Goal: Task Accomplishment & Management: Manage account settings

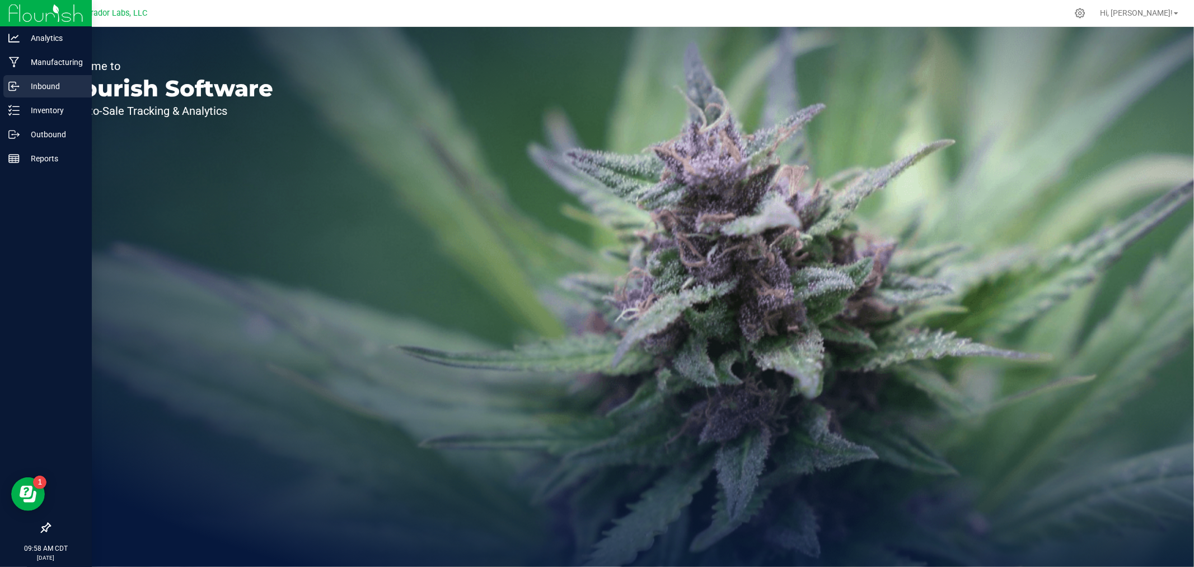
click at [37, 90] on p "Inbound" at bounding box center [53, 86] width 67 height 13
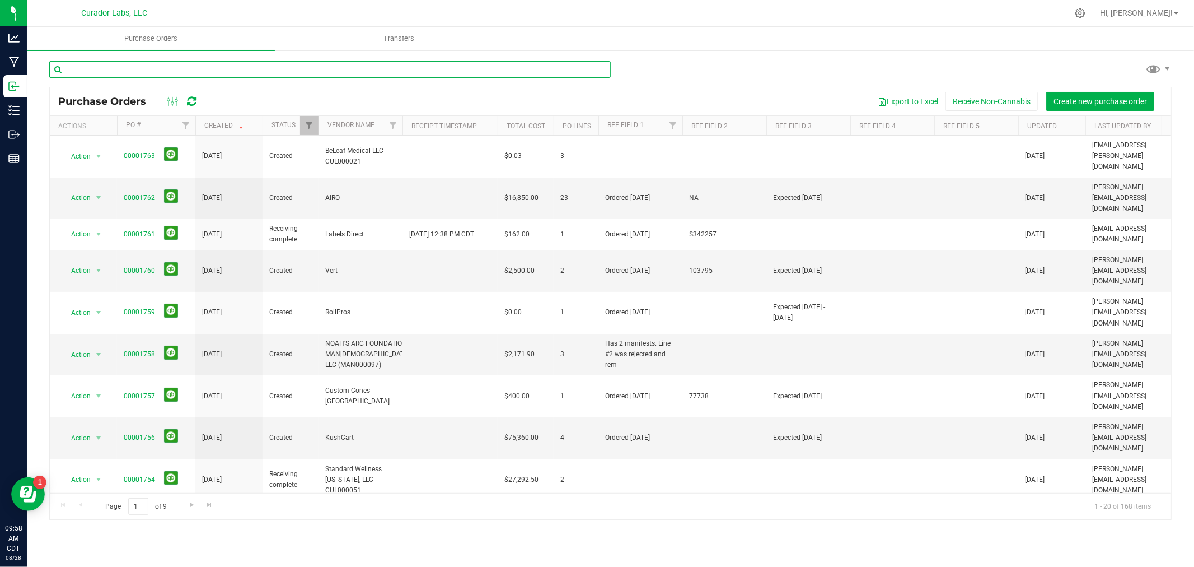
click at [150, 67] on input "text" at bounding box center [330, 69] width 562 height 17
paste input "1716"
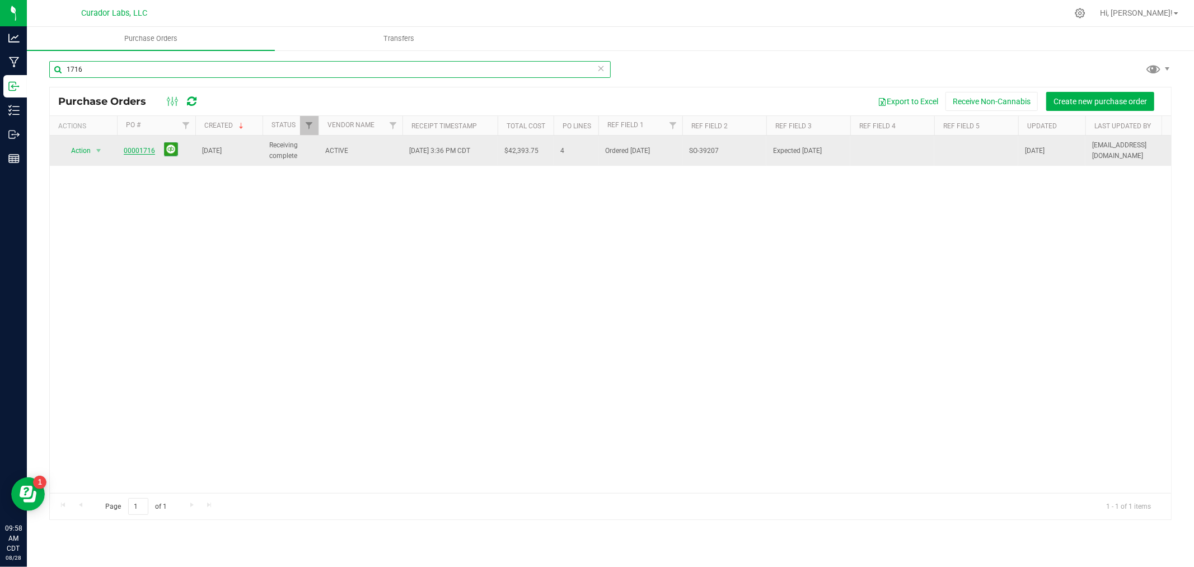
type input "1716"
click at [143, 154] on link "00001716" at bounding box center [139, 151] width 31 height 8
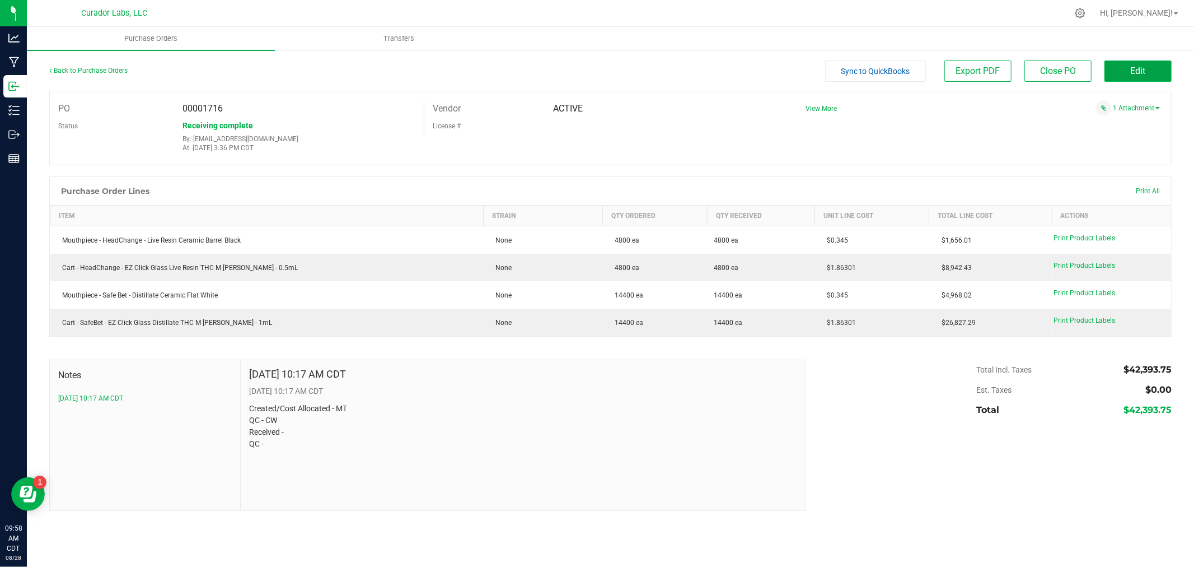
click at [1133, 71] on span "Edit" at bounding box center [1138, 71] width 15 height 11
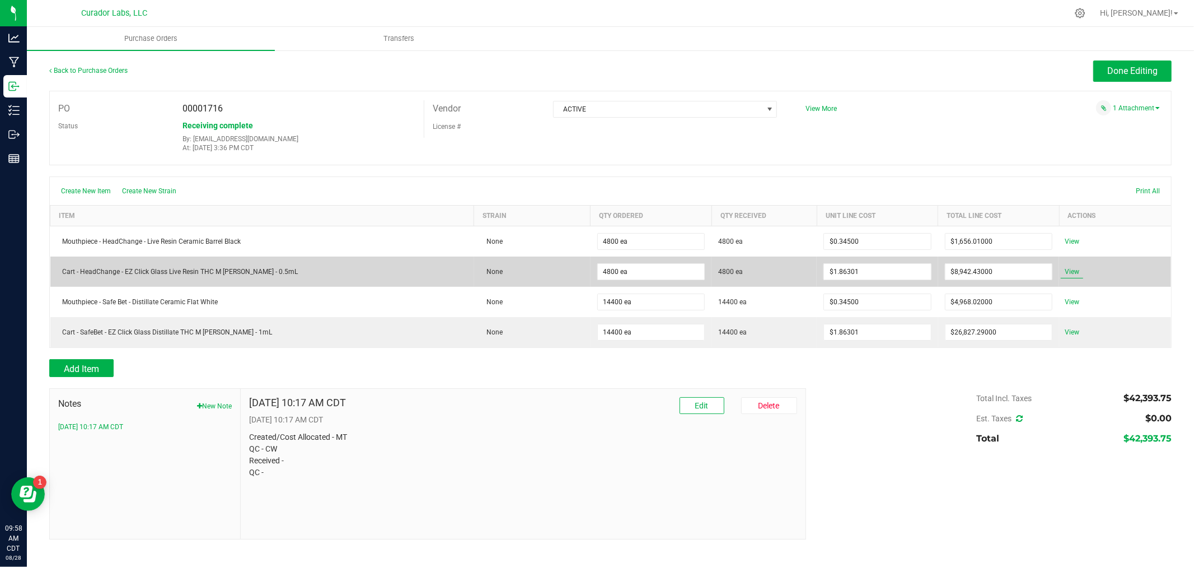
click at [1070, 270] on span "View" at bounding box center [1072, 271] width 22 height 13
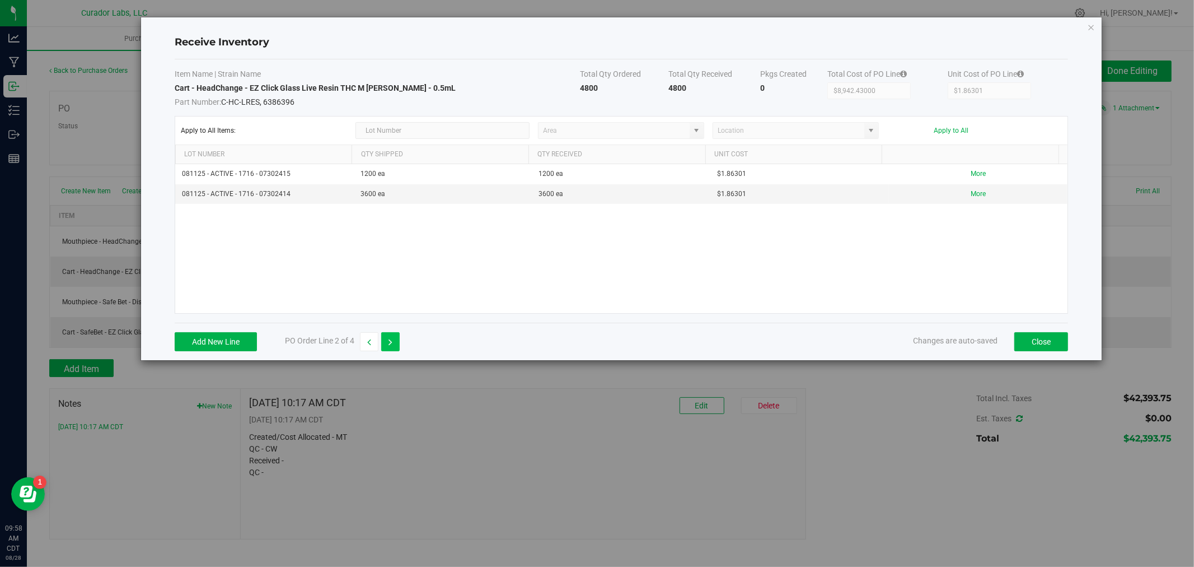
click at [398, 344] on button "button" at bounding box center [390, 341] width 18 height 19
type input "$4,968.02000"
type input "$0.34500"
click at [398, 344] on button "button" at bounding box center [390, 341] width 18 height 19
type input "$26,827.29000"
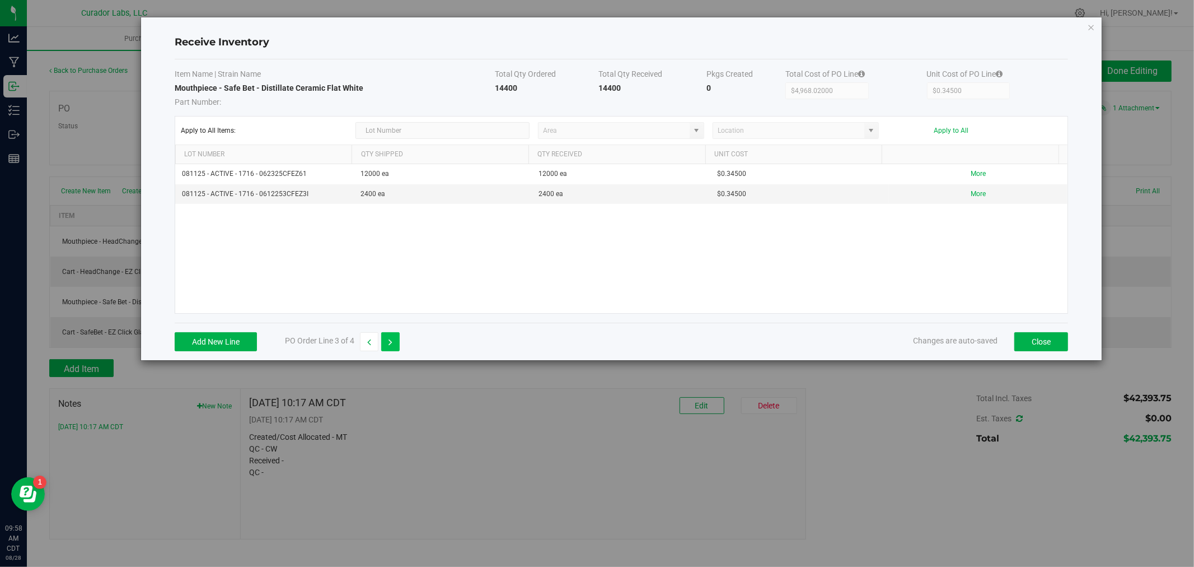
type input "$1.86301"
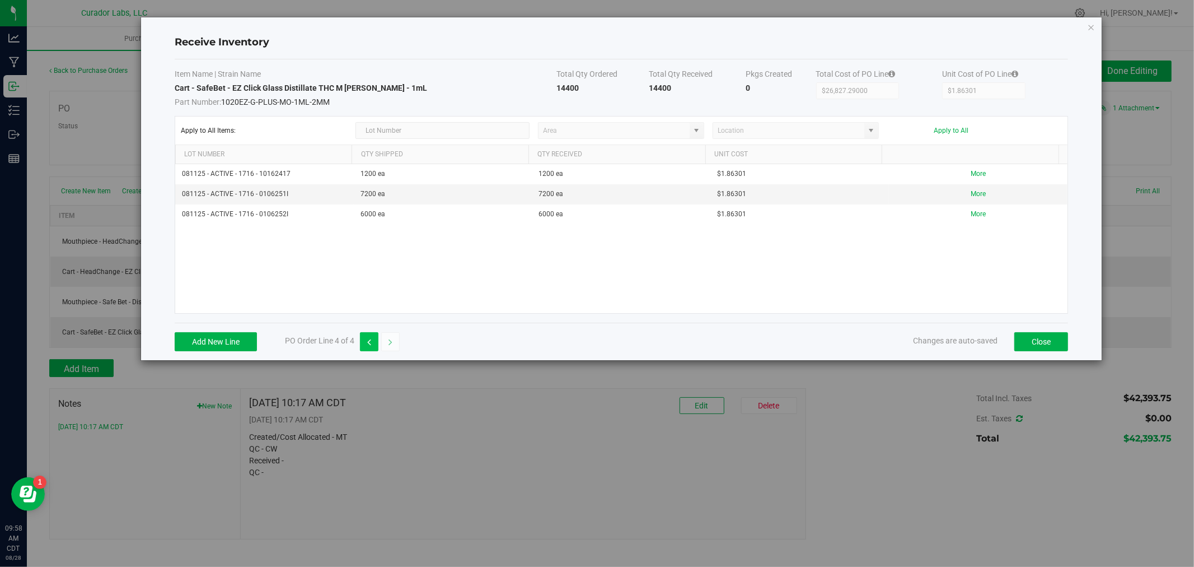
click at [376, 339] on button "button" at bounding box center [369, 341] width 18 height 19
type input "$4,968.02000"
type input "$0.34500"
click at [376, 339] on button "button" at bounding box center [369, 341] width 18 height 19
type input "$8,942.43000"
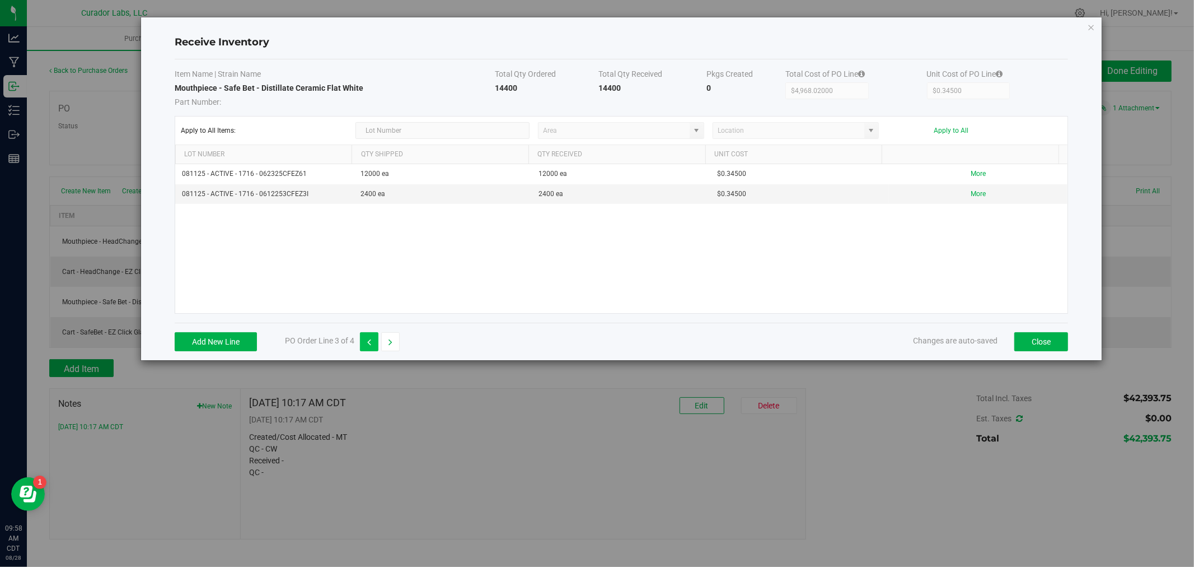
type input "$1.86301"
click at [376, 339] on button "button" at bounding box center [369, 341] width 18 height 19
type input "$1,656.01000"
type input "$0.34500"
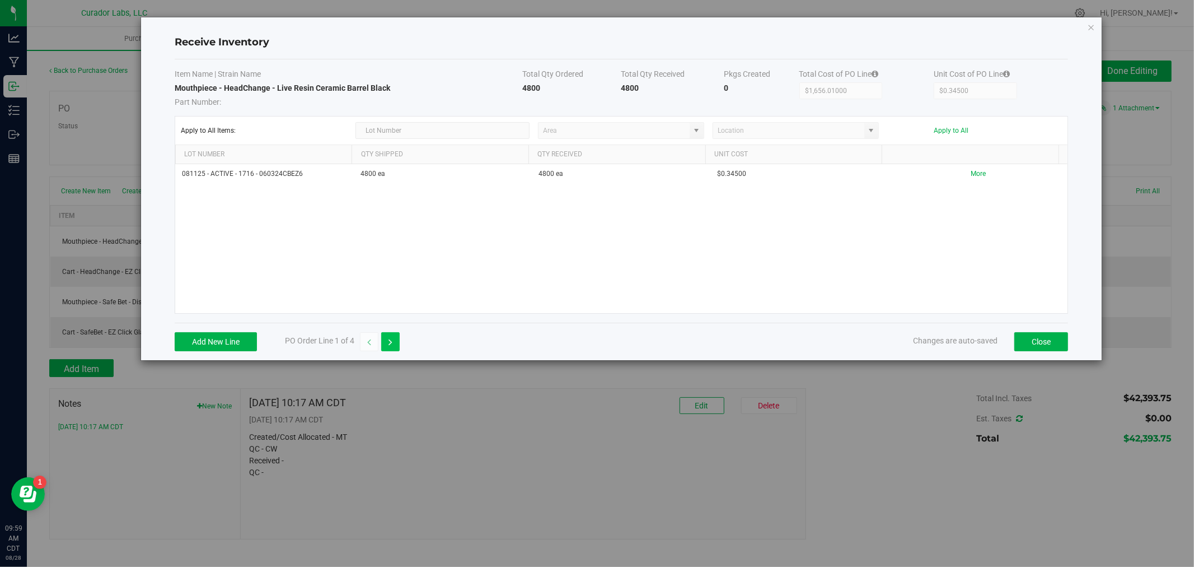
click at [390, 338] on icon "button" at bounding box center [391, 342] width 4 height 8
type input "$8,942.43000"
type input "$1.86301"
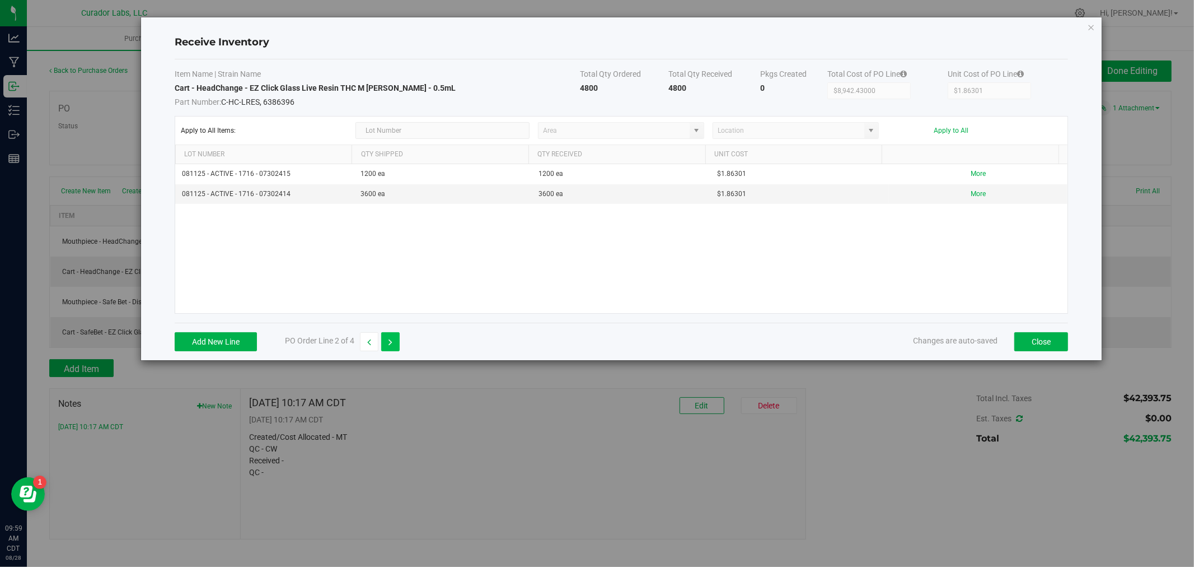
click at [390, 338] on icon "button" at bounding box center [391, 342] width 4 height 8
type input "$4,968.02000"
type input "$0.34500"
click at [390, 338] on icon "button" at bounding box center [391, 342] width 4 height 8
type input "$26,827.29000"
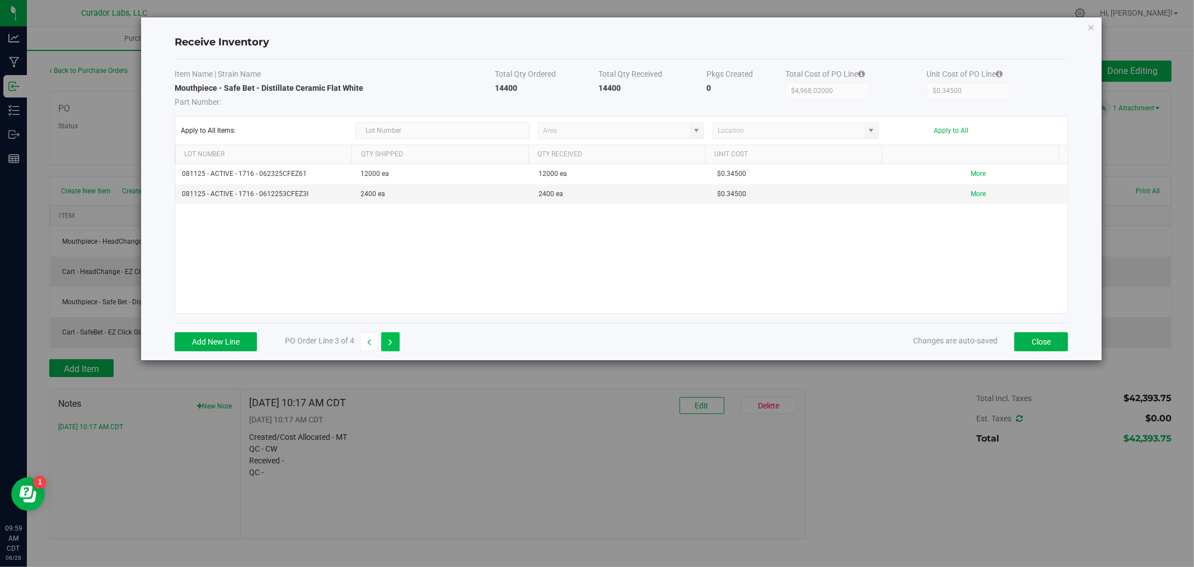
type input "$1.86301"
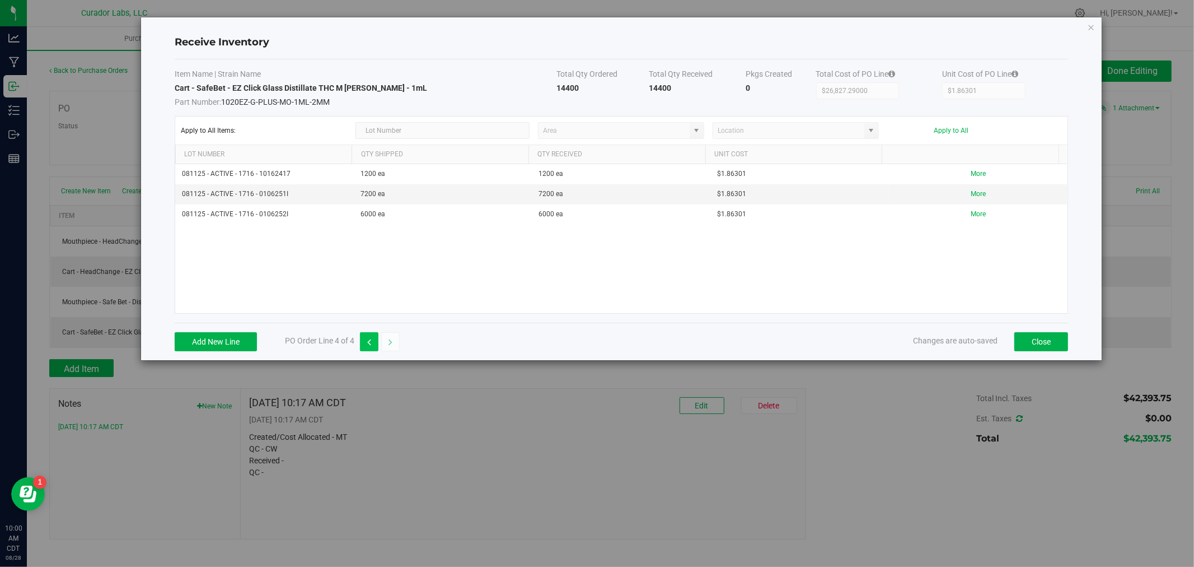
click at [362, 339] on button "button" at bounding box center [369, 341] width 18 height 19
type input "$4,968.02000"
type input "$0.34500"
click at [362, 339] on button "button" at bounding box center [369, 341] width 18 height 19
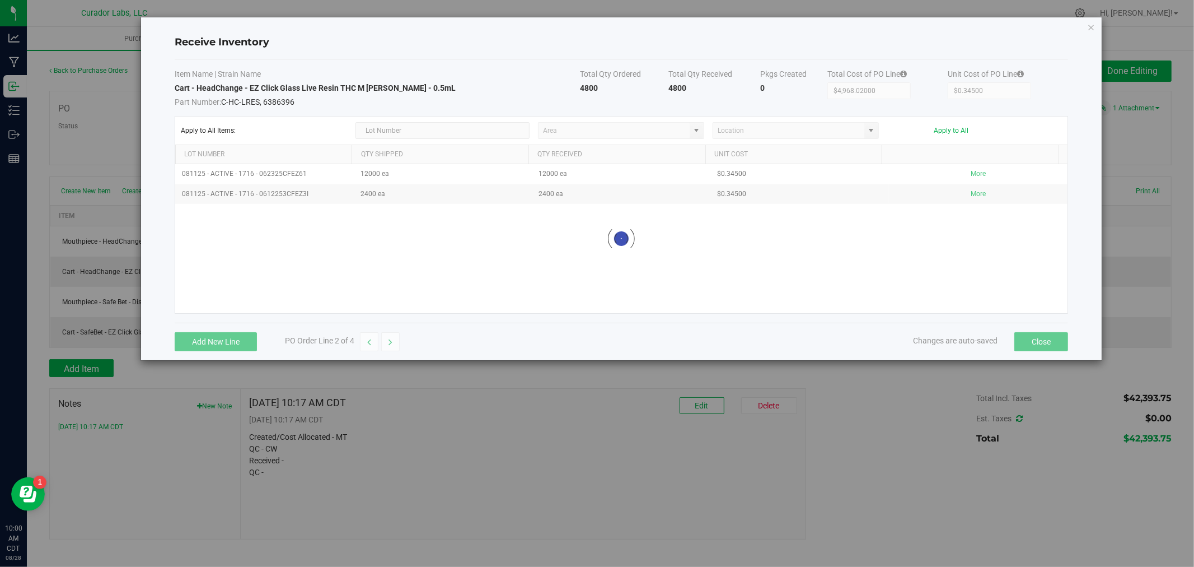
type input "$8,942.43000"
type input "$1.86301"
click at [362, 339] on button "button" at bounding box center [369, 341] width 18 height 19
type input "$1,656.01000"
type input "$0.34500"
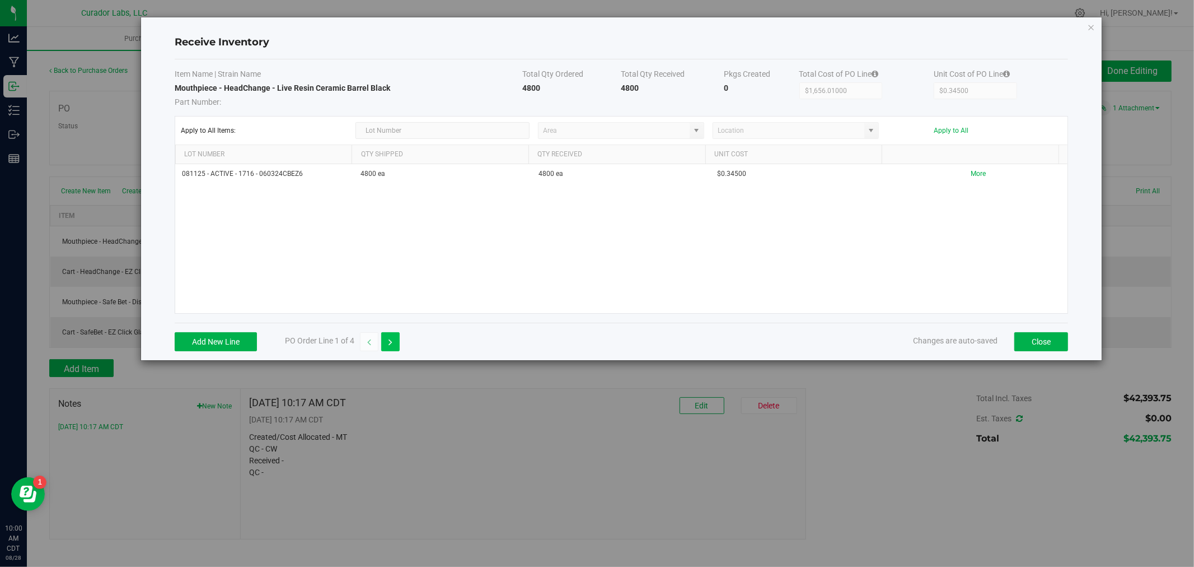
click at [392, 339] on icon "button" at bounding box center [391, 342] width 4 height 8
type input "$8,942.43000"
type input "$1.86301"
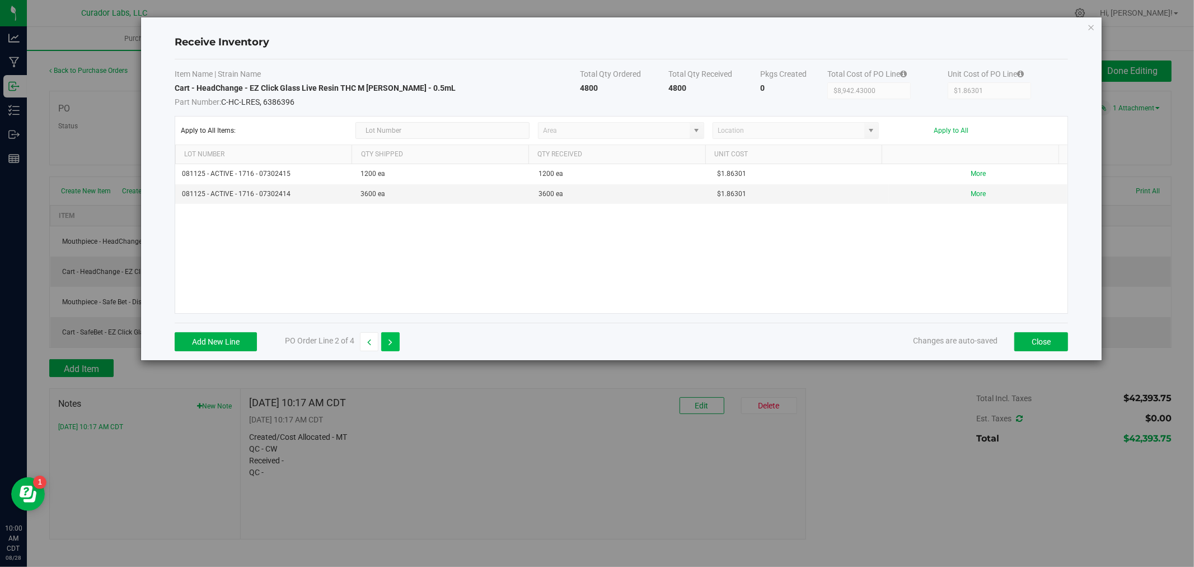
click at [392, 339] on icon "button" at bounding box center [391, 342] width 4 height 8
type input "$4,968.02000"
type input "$0.34500"
click at [1092, 21] on icon "Close modal" at bounding box center [1092, 26] width 8 height 13
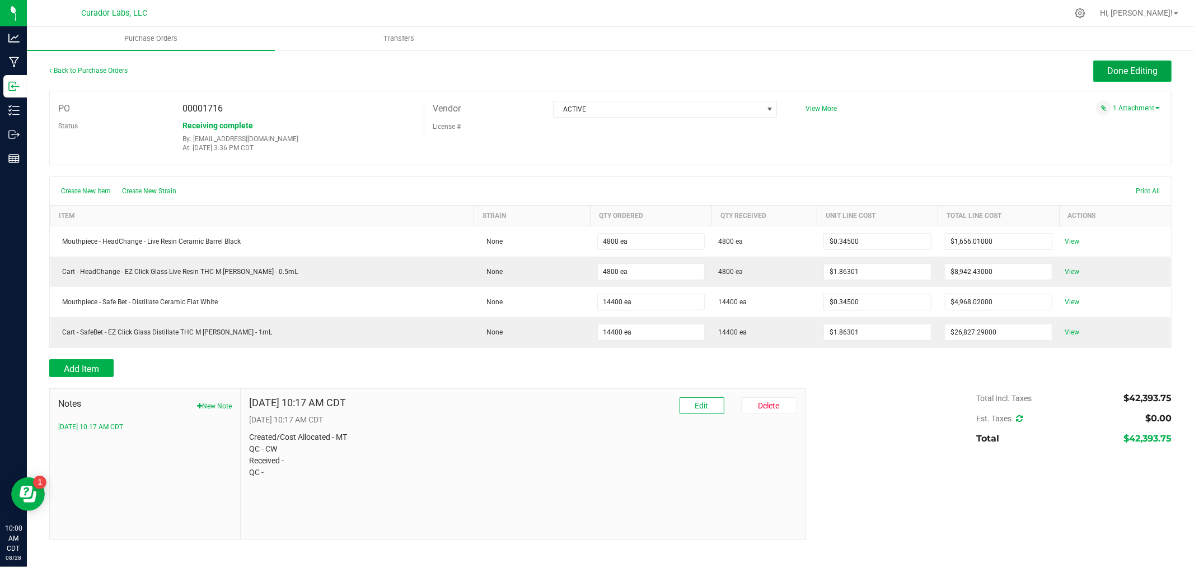
click at [1148, 70] on span "Done Editing" at bounding box center [1133, 71] width 50 height 11
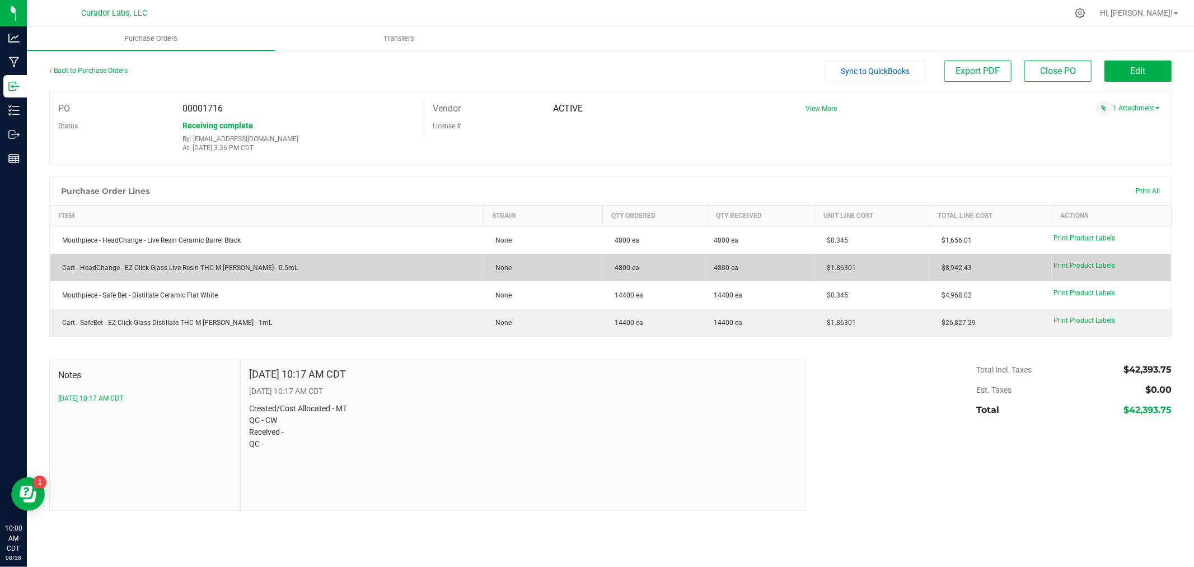
drag, startPoint x: 591, startPoint y: 266, endPoint x: 974, endPoint y: 274, distance: 383.1
click at [974, 274] on purchase-order-line-row "Cart - HeadChange - EZ Click Glass Live Resin THC M Diamond MJ - 0.5mL None 480…" at bounding box center [611, 267] width 1122 height 27
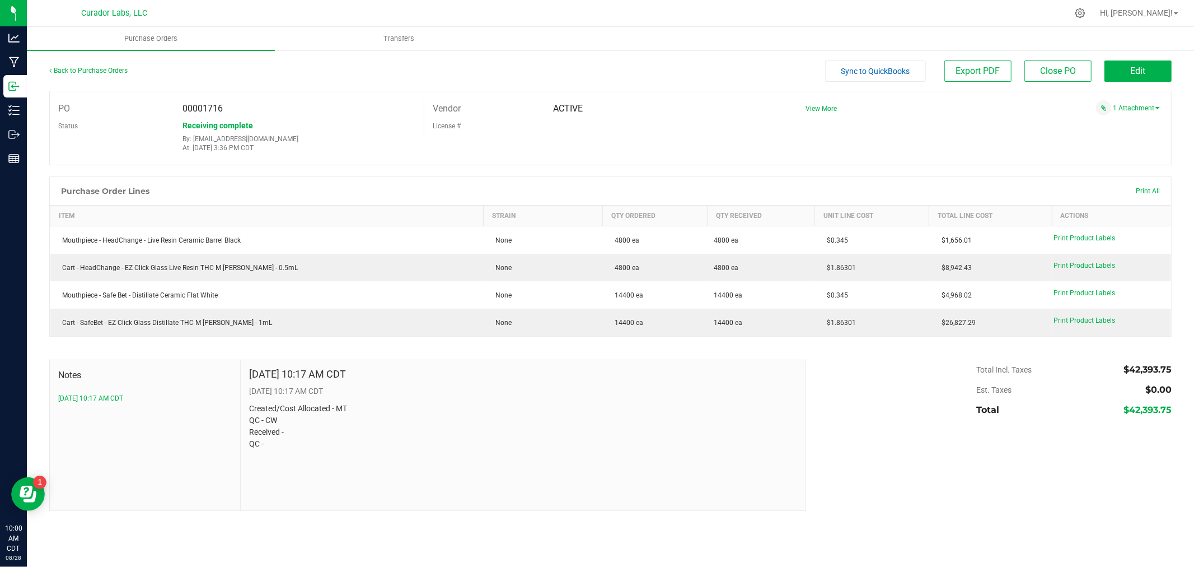
click at [916, 348] on div at bounding box center [610, 342] width 1123 height 11
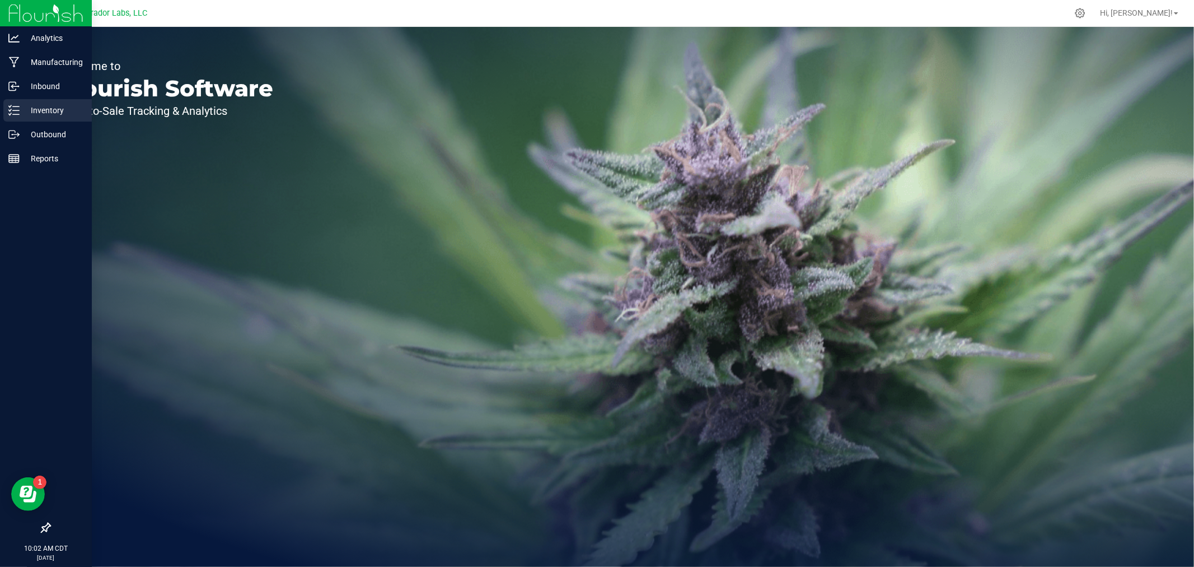
click at [48, 106] on p "Inventory" at bounding box center [53, 110] width 67 height 13
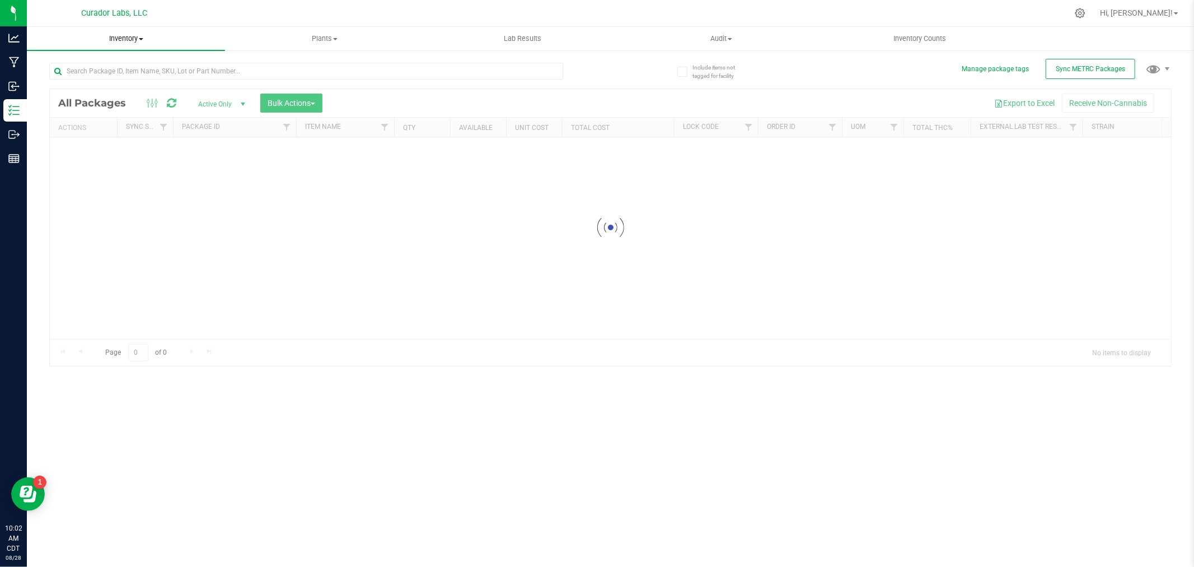
click at [118, 35] on span "Inventory" at bounding box center [126, 39] width 198 height 10
click at [105, 81] on li "All inventory" at bounding box center [126, 80] width 198 height 13
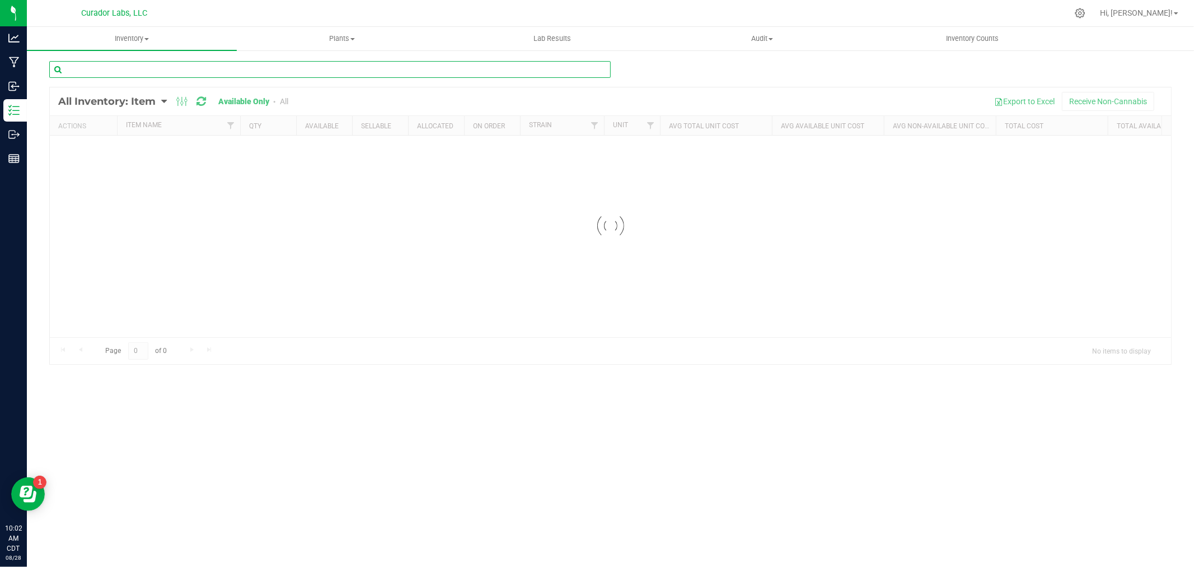
click at [264, 68] on input "text" at bounding box center [330, 69] width 562 height 17
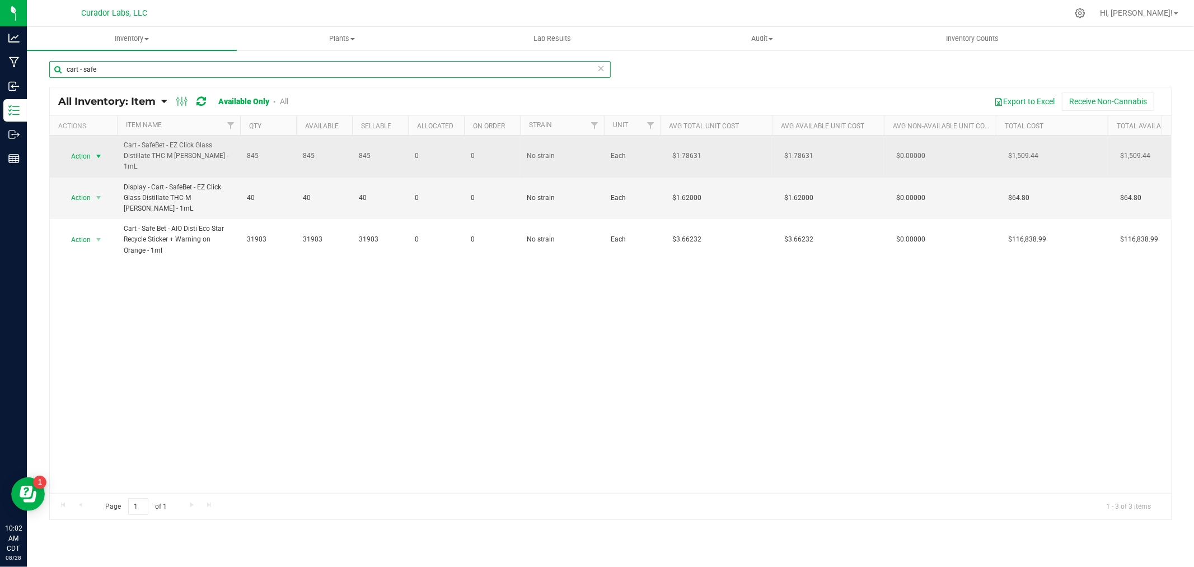
type input "cart - safe"
click at [98, 156] on span "select" at bounding box center [98, 156] width 9 height 9
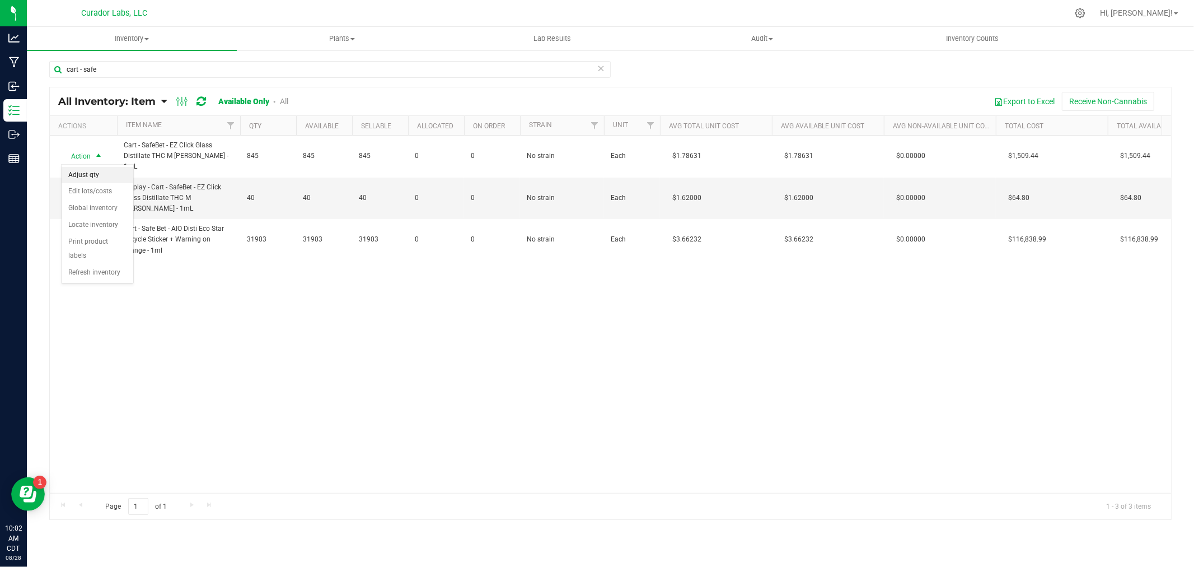
click at [104, 181] on li "Adjust qty" at bounding box center [98, 175] width 72 height 17
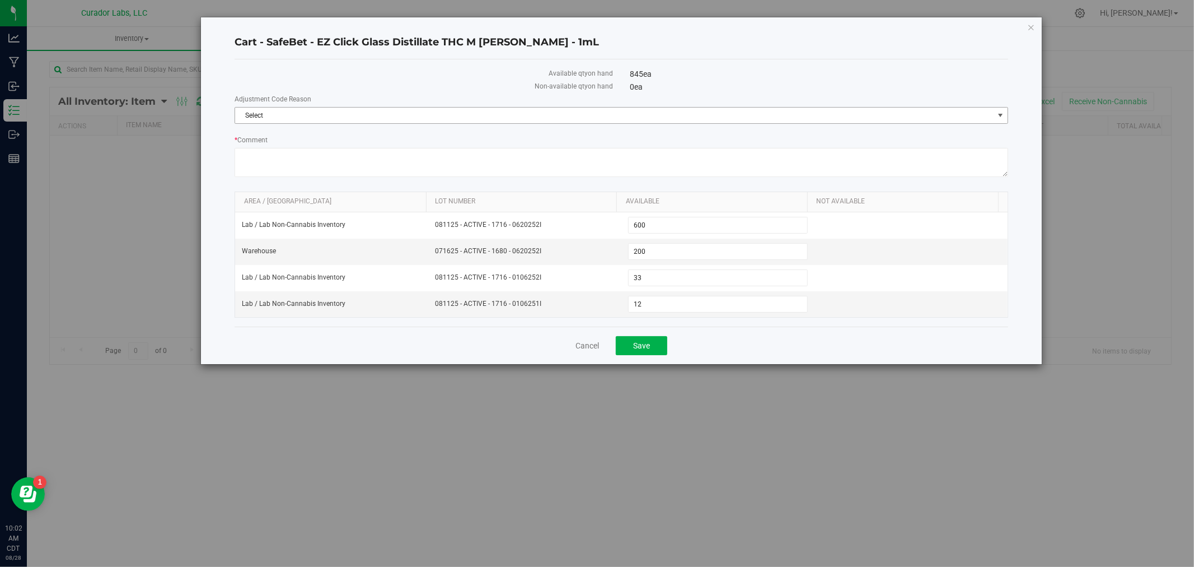
click at [278, 115] on span "Select" at bounding box center [614, 116] width 759 height 16
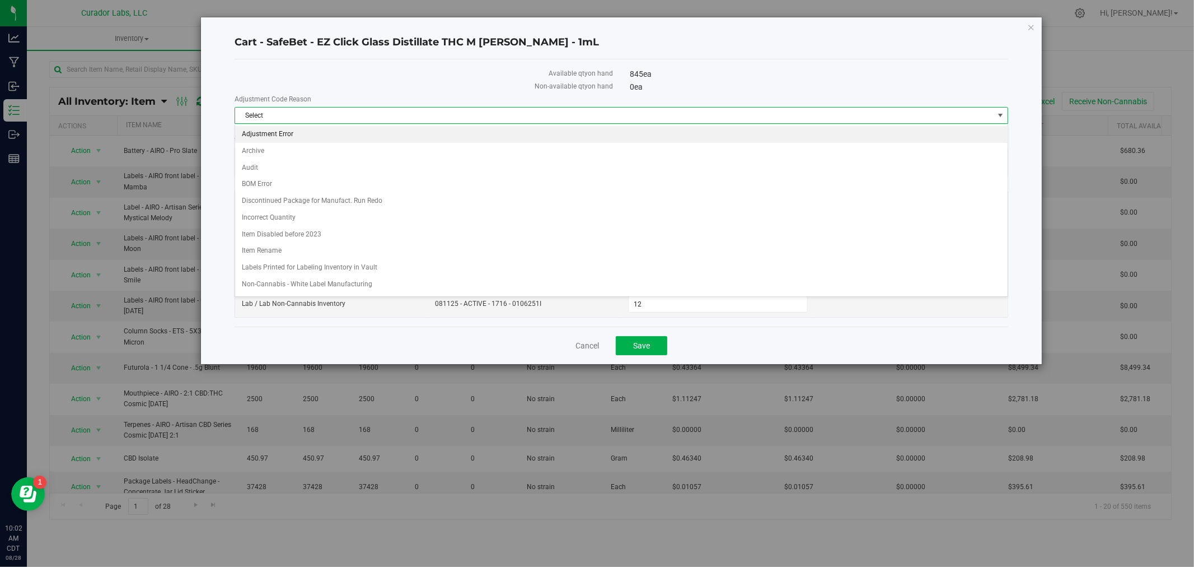
drag, startPoint x: 281, startPoint y: 165, endPoint x: 329, endPoint y: 133, distance: 57.8
click at [329, 133] on ul "Adjustment Error Archive Audit BOM Error Discontinued Package for Manufact. Run…" at bounding box center [621, 325] width 773 height 399
click at [329, 133] on li "Adjustment Error" at bounding box center [621, 134] width 773 height 17
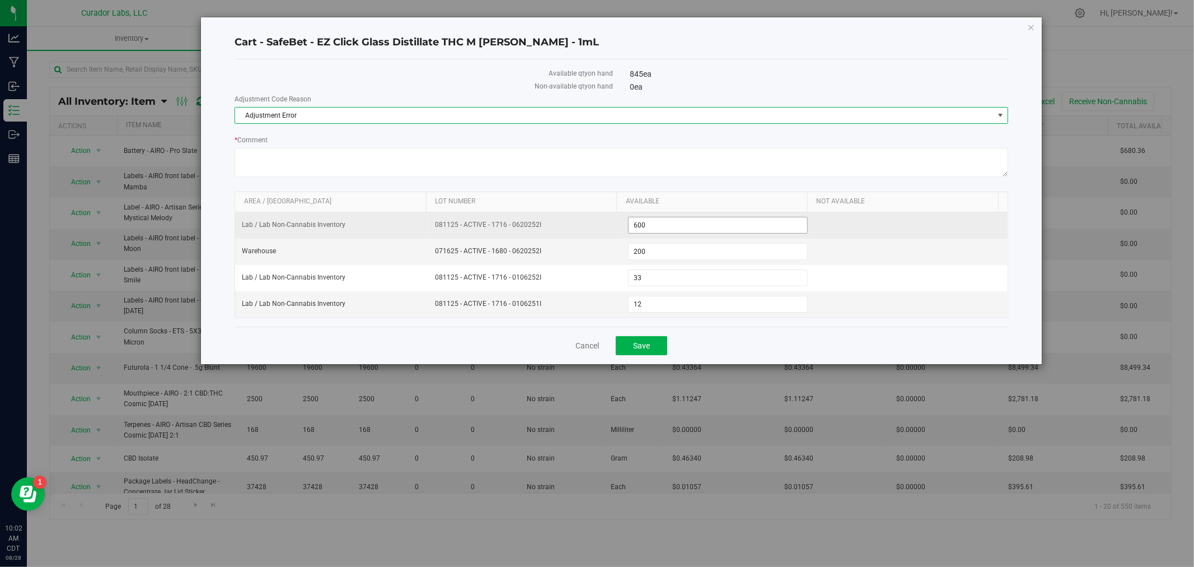
click at [661, 226] on span "600 600" at bounding box center [718, 225] width 180 height 17
click at [661, 226] on input "600" at bounding box center [718, 225] width 179 height 16
type input "0"
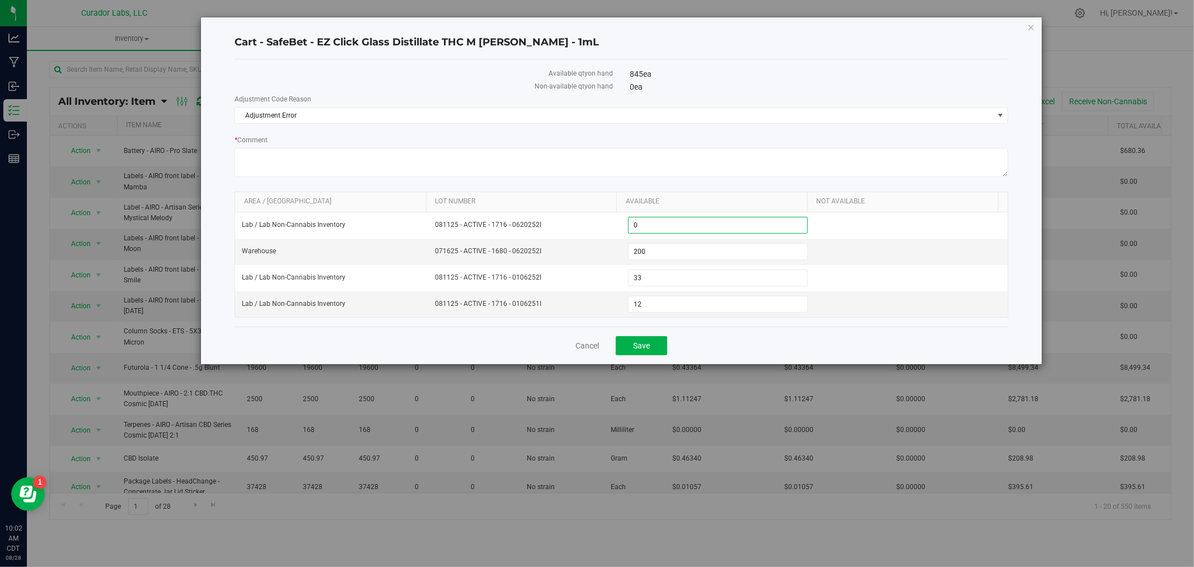
type input "0"
click at [728, 351] on div "Cancel Save" at bounding box center [622, 345] width 774 height 38
click at [656, 340] on button "Save" at bounding box center [642, 345] width 52 height 19
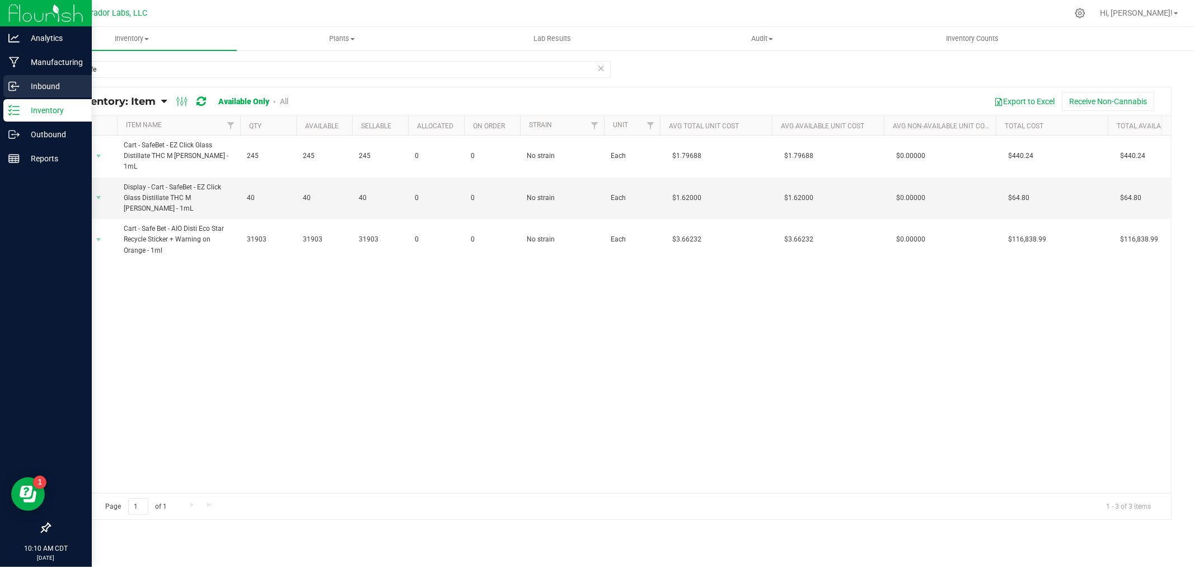
click at [54, 88] on p "Inbound" at bounding box center [53, 86] width 67 height 13
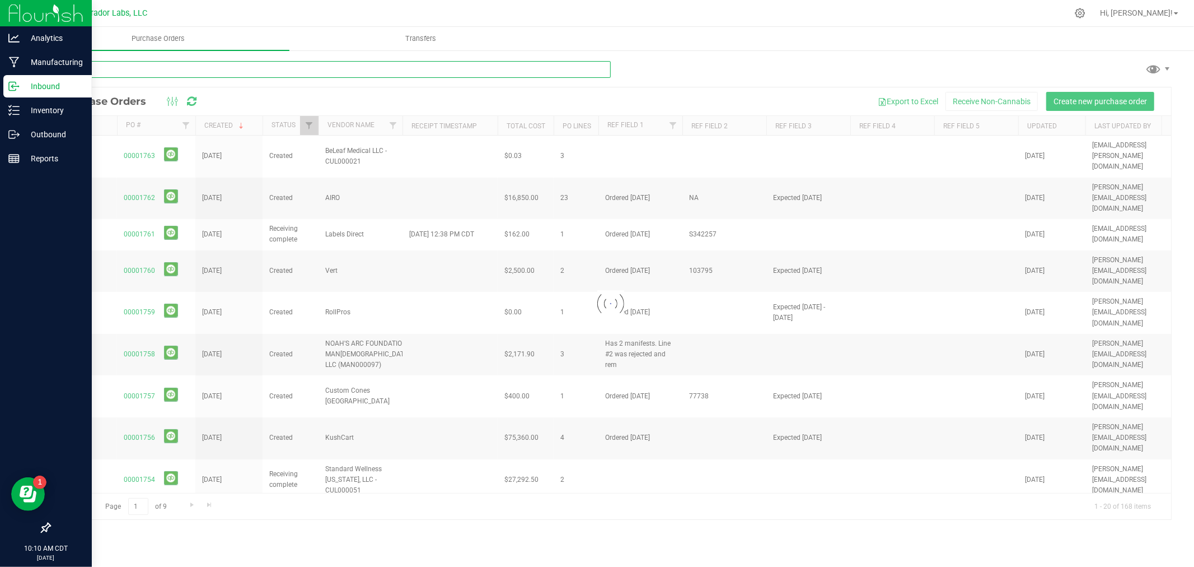
click at [122, 64] on input "text" at bounding box center [330, 69] width 562 height 17
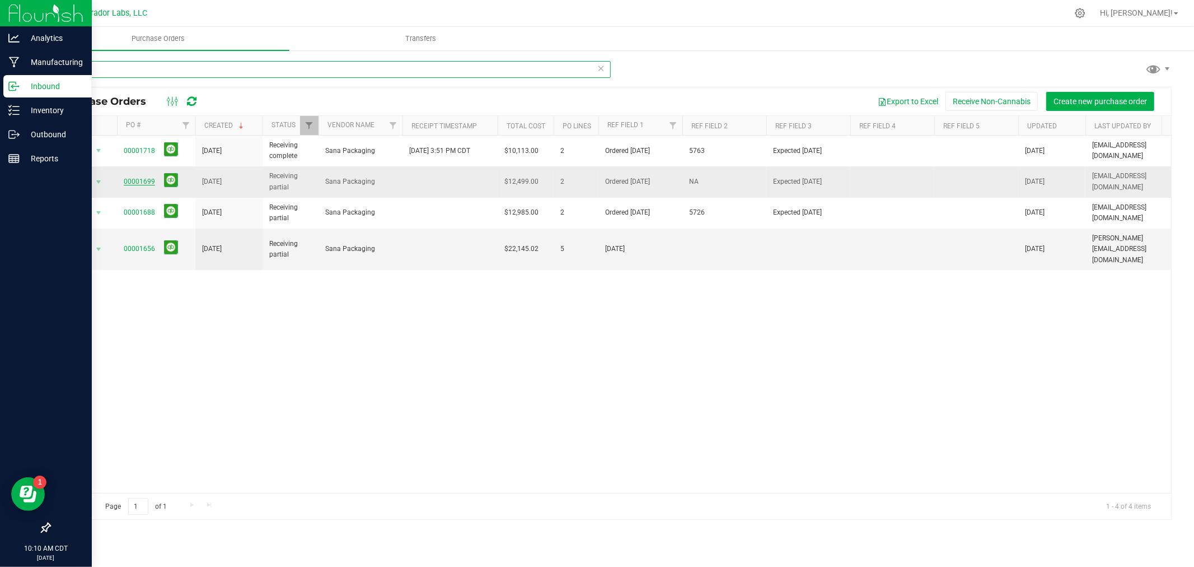
type input "sana"
click at [146, 184] on link "00001699" at bounding box center [139, 182] width 31 height 8
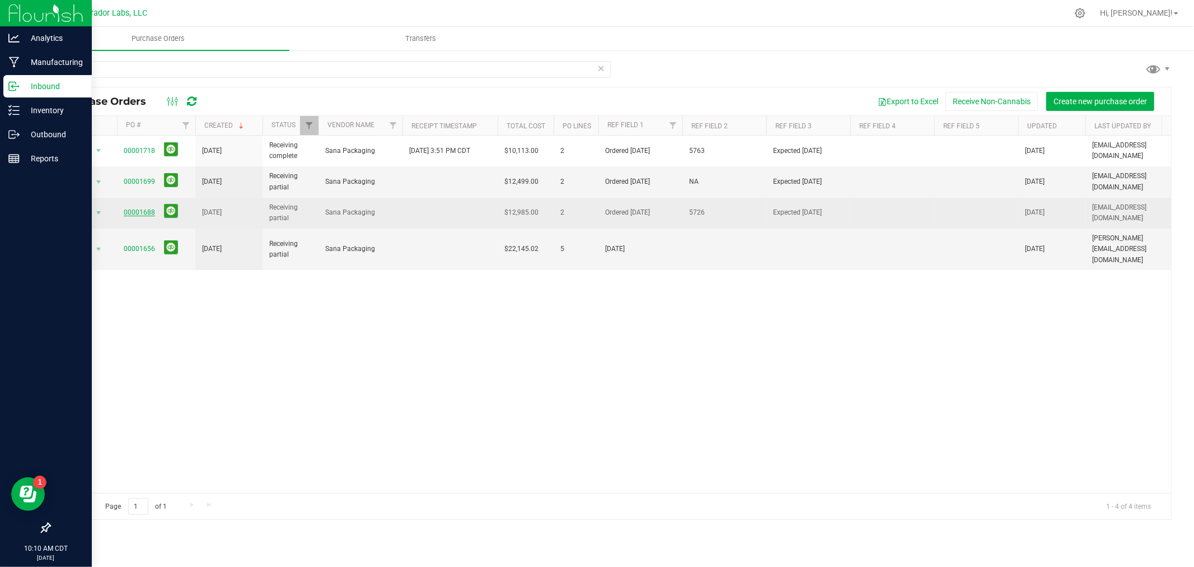
click at [146, 211] on link "00001688" at bounding box center [139, 212] width 31 height 8
